Goal: Task Accomplishment & Management: Use online tool/utility

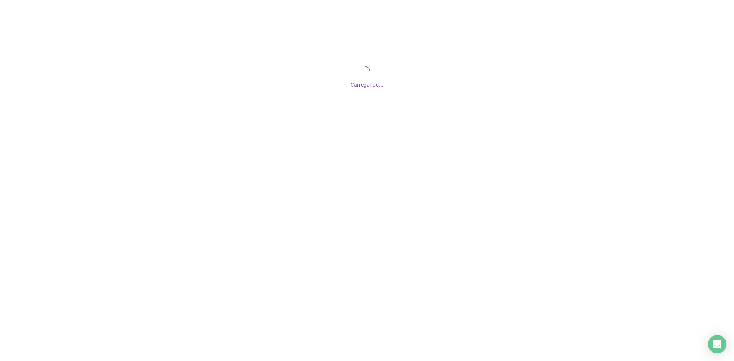
click at [455, 95] on div "Carregando..." at bounding box center [367, 76] width 734 height 153
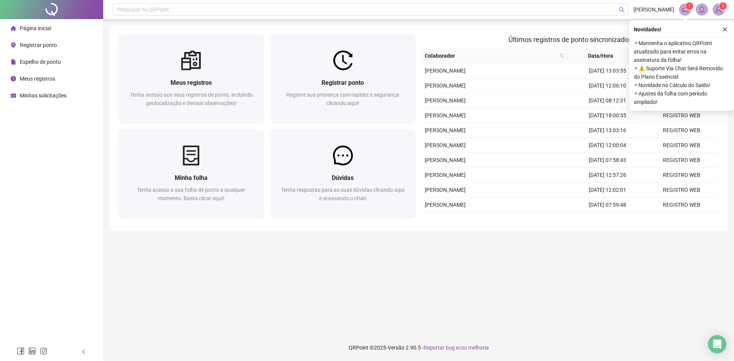
click at [719, 7] on img at bounding box center [718, 9] width 11 height 11
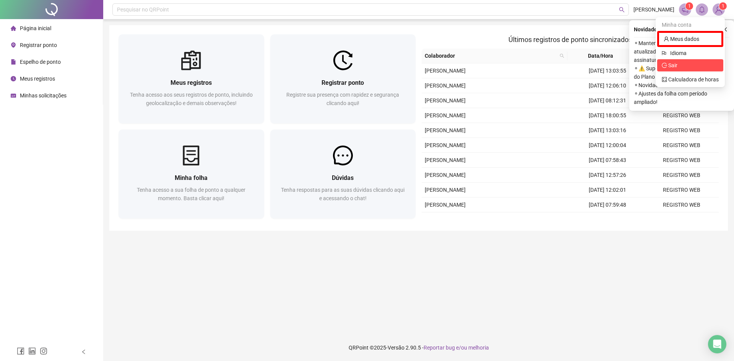
click at [671, 62] on span "Sair" at bounding box center [672, 65] width 9 height 6
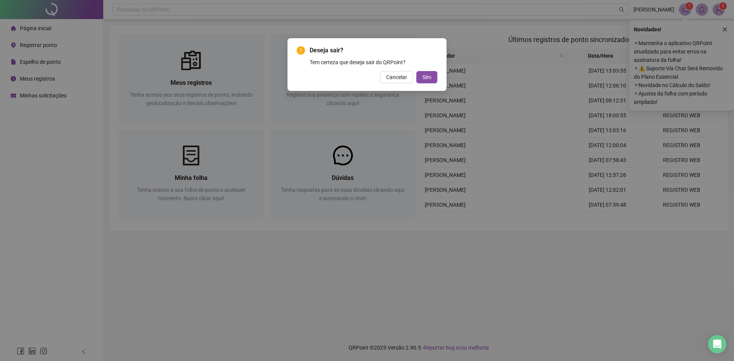
click at [353, 274] on div "Deseja sair? Tem certeza que deseja sair do QRPoint? Cancelar Sim" at bounding box center [367, 180] width 734 height 361
click at [425, 73] on button "Sim" at bounding box center [426, 77] width 21 height 12
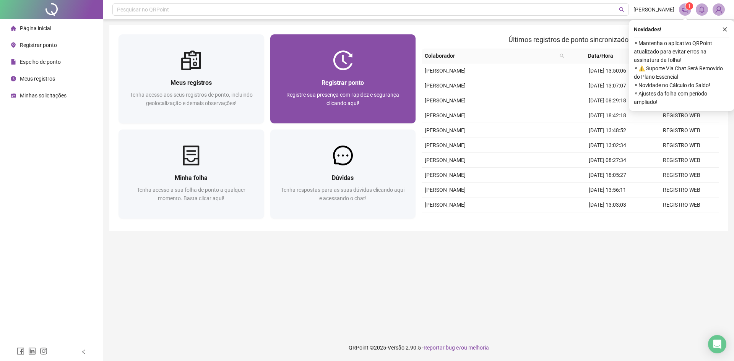
click at [358, 85] on span "Registrar ponto" at bounding box center [343, 82] width 42 height 7
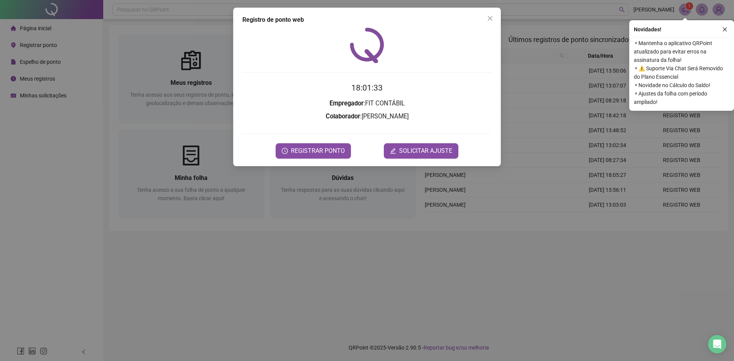
click at [304, 159] on div "Registro de ponto web 18:01:33 Empregador : FIT CONTÁBIL Colaborador : [PERSON_…" at bounding box center [367, 87] width 268 height 159
click at [299, 157] on button "REGISTRAR PONTO" at bounding box center [313, 150] width 75 height 15
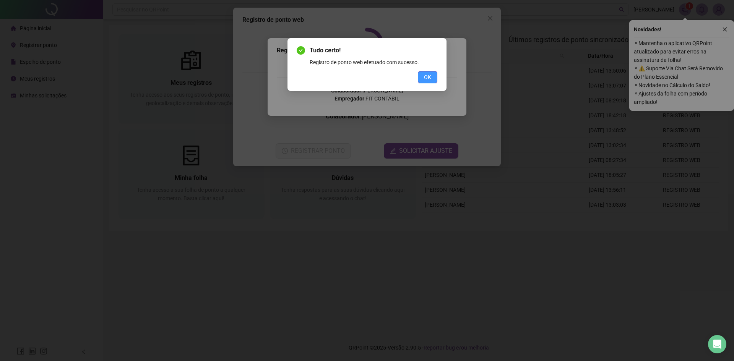
click at [421, 81] on button "OK" at bounding box center [428, 77] width 20 height 12
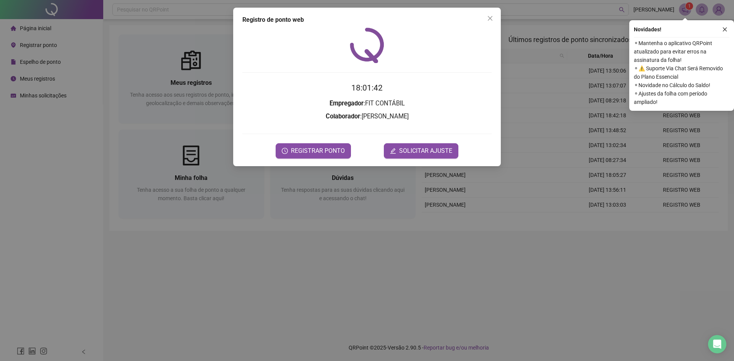
click at [298, 135] on form "18:01:42 Empregador : FIT CONTÁBIL Colaborador : [PERSON_NAME] REGISTRAR PONTO …" at bounding box center [366, 120] width 249 height 76
click at [311, 148] on span "REGISTRAR PONTO" at bounding box center [318, 150] width 54 height 9
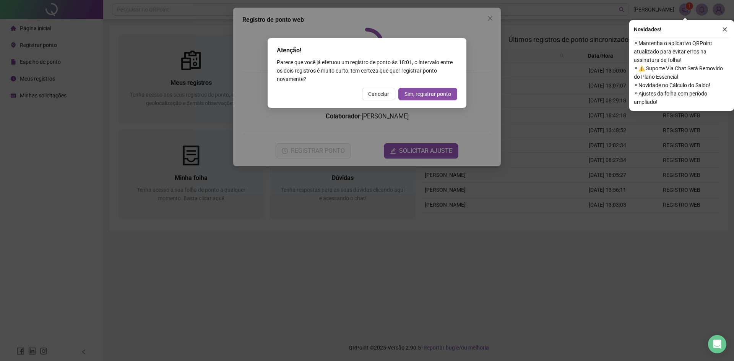
click at [371, 87] on div "Atenção! Parece que você já efetuou um registro de ponto às 18:01 , o intervalo…" at bounding box center [367, 73] width 199 height 70
click at [383, 94] on span "Cancelar" at bounding box center [378, 94] width 21 height 8
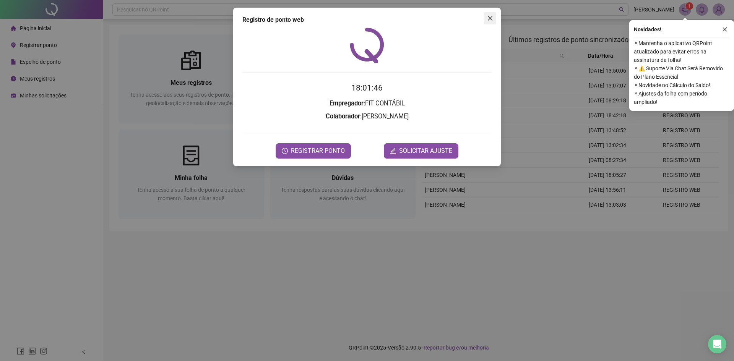
click at [491, 15] on button "Close" at bounding box center [490, 18] width 12 height 12
